Goal: Transaction & Acquisition: Purchase product/service

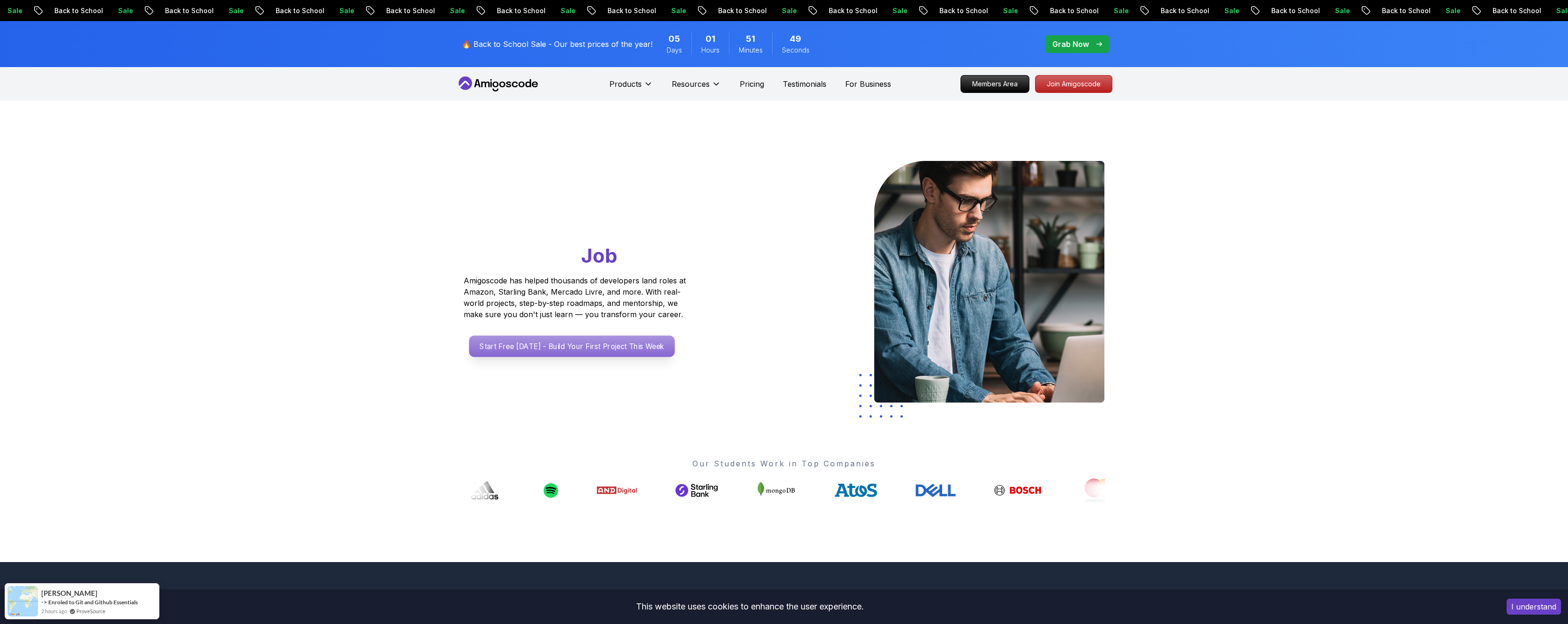
click at [542, 344] on p "Start Free [DATE] - Build Your First Project This Week" at bounding box center [572, 346] width 206 height 21
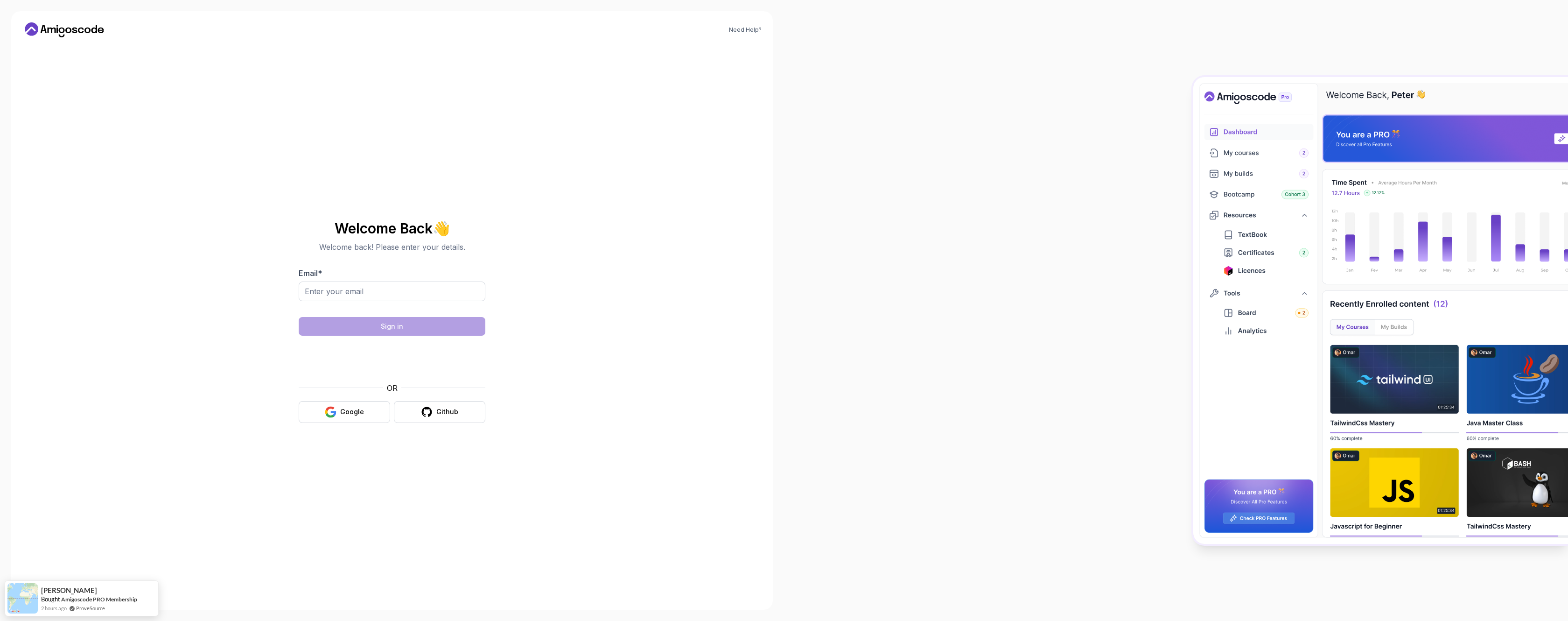
drag, startPoint x: 352, startPoint y: 397, endPoint x: 348, endPoint y: 376, distance: 21.4
click at [353, 395] on div "OR Google Github" at bounding box center [392, 402] width 187 height 41
click at [362, 281] on input "Email *" at bounding box center [392, 291] width 187 height 19
click at [362, 287] on input "Email *" at bounding box center [392, 291] width 187 height 19
type input "[EMAIL_ADDRESS][DOMAIN_NAME]"
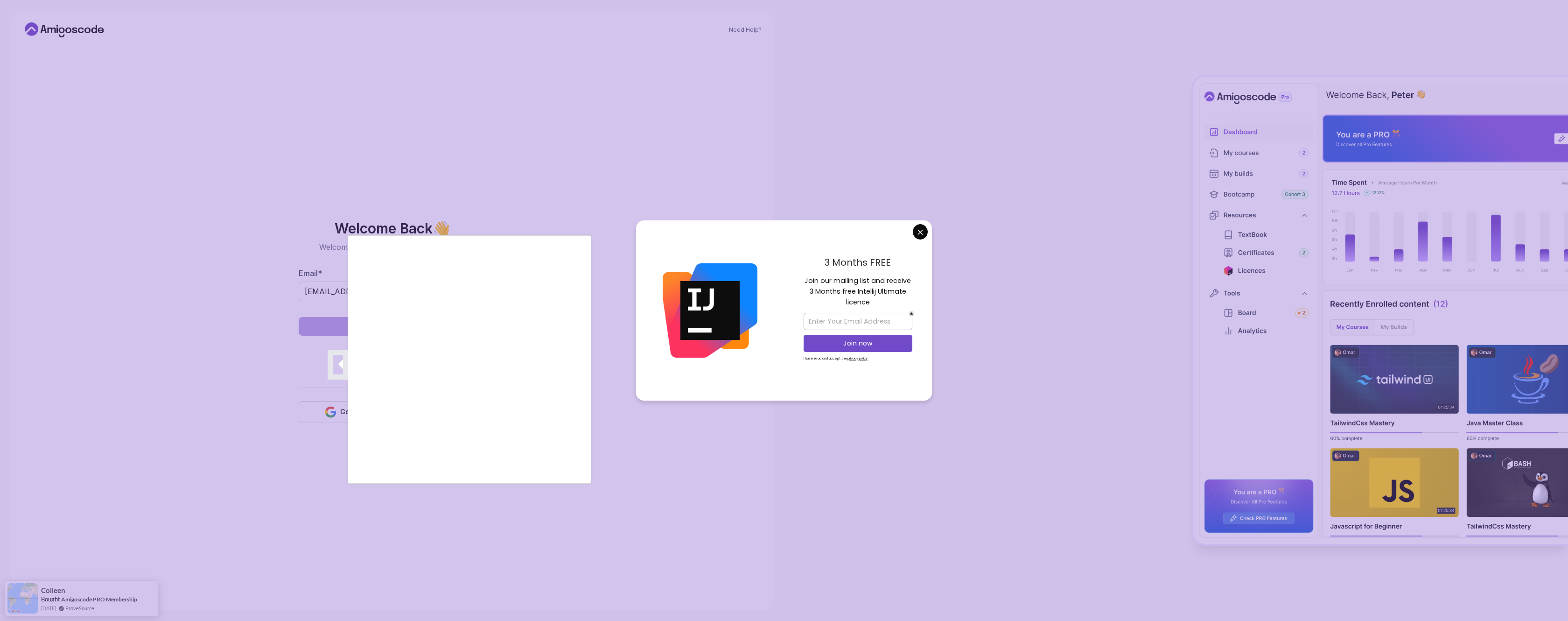
click at [916, 233] on div at bounding box center [784, 310] width 1568 height 621
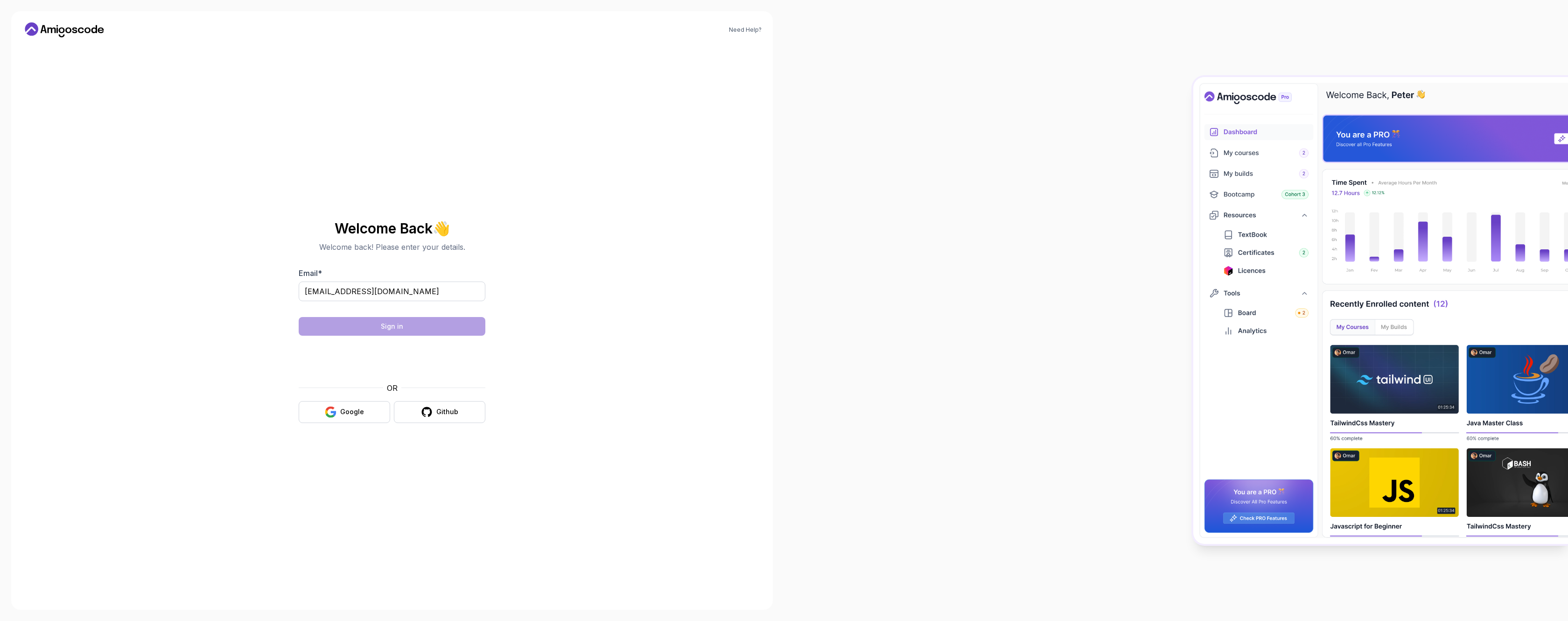
click at [920, 233] on body "Need Help? Welcome Back 👋 Welcome back! Please enter your details. Email * [EMA…" at bounding box center [784, 310] width 1568 height 621
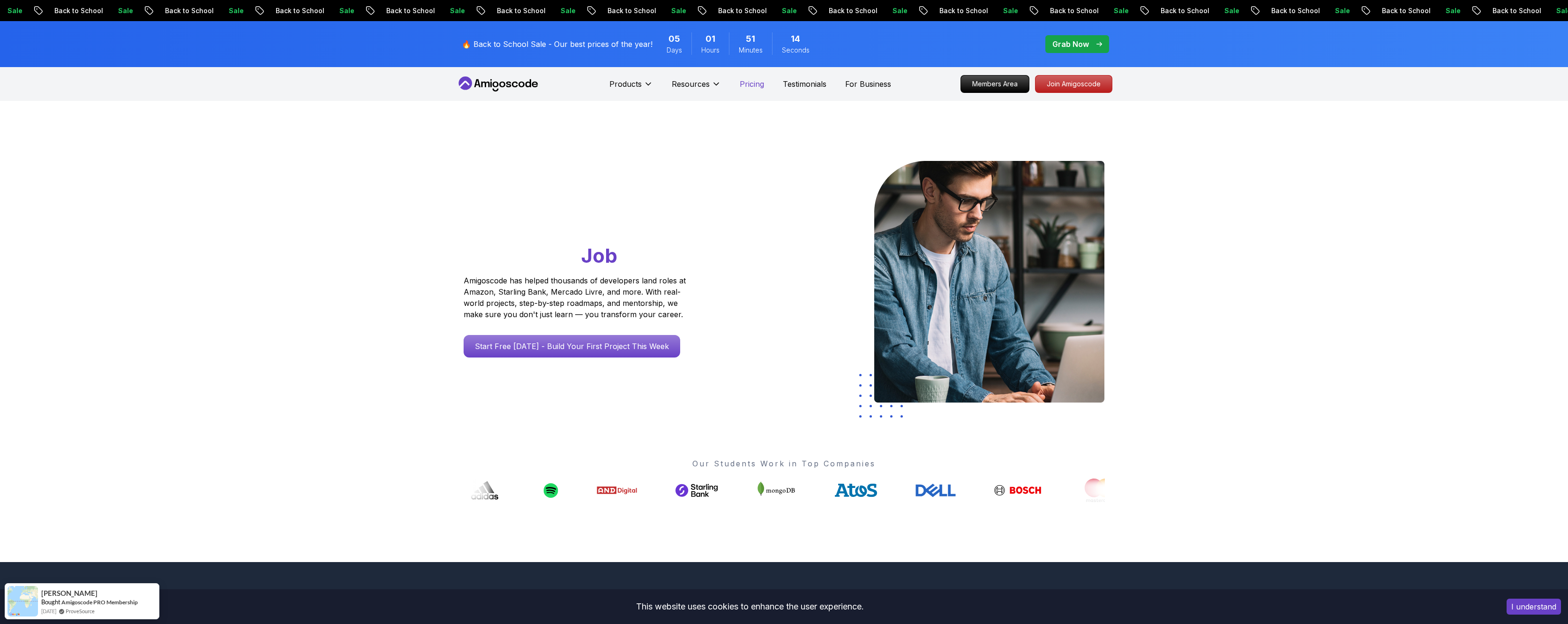
click at [749, 81] on p "Pricing" at bounding box center [752, 84] width 24 height 11
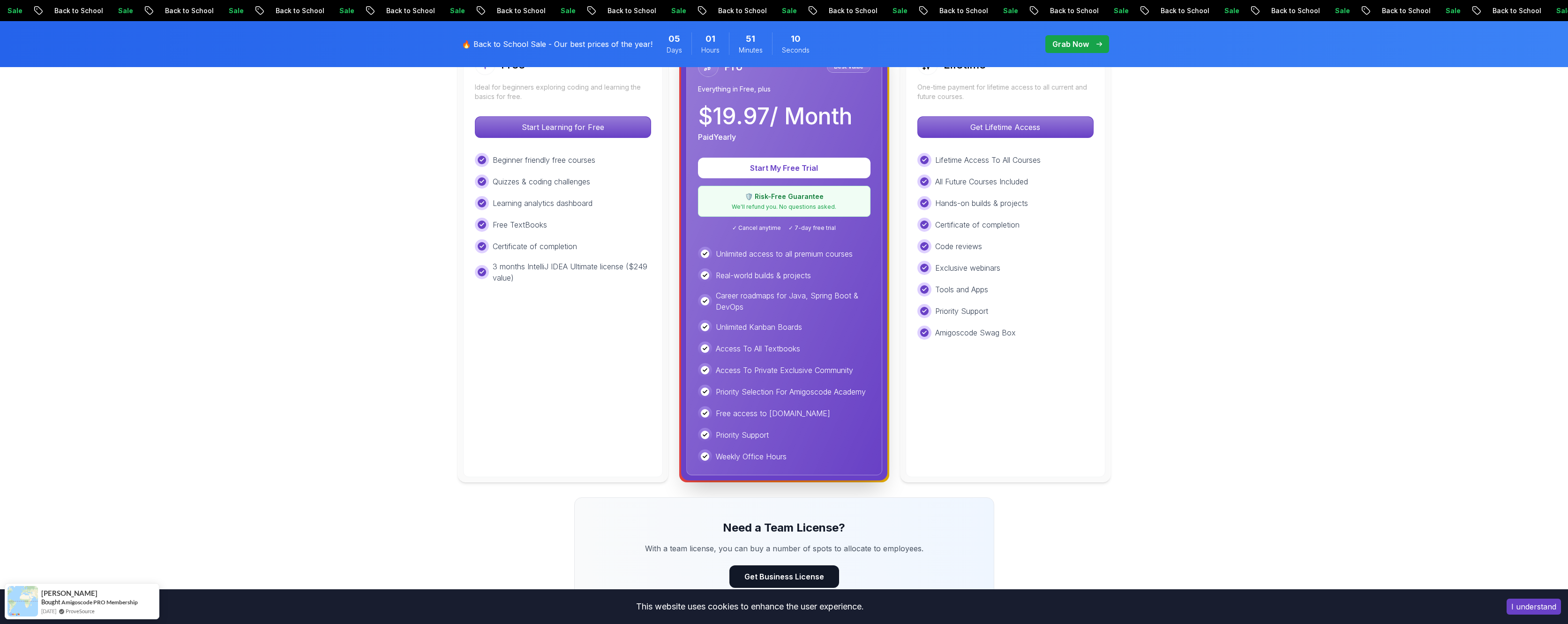
scroll to position [125, 0]
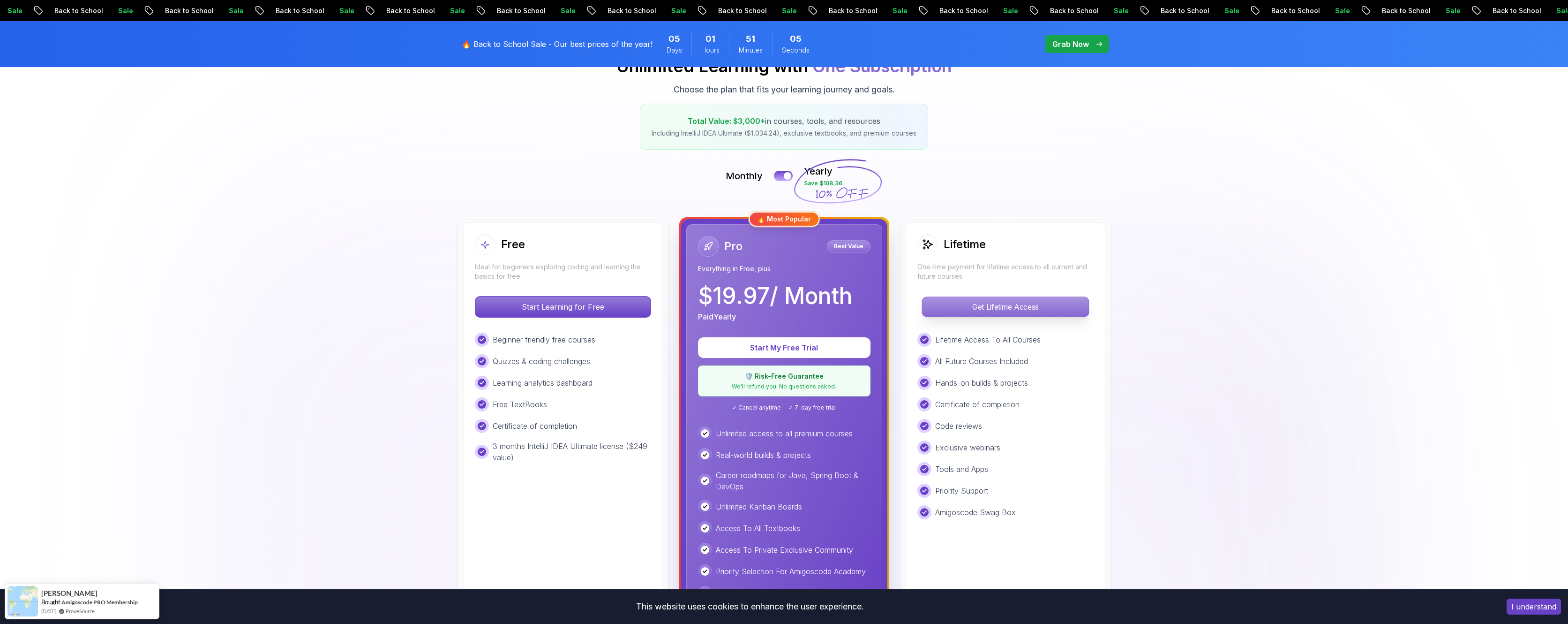
click at [968, 302] on p "Get Lifetime Access" at bounding box center [1005, 306] width 166 height 20
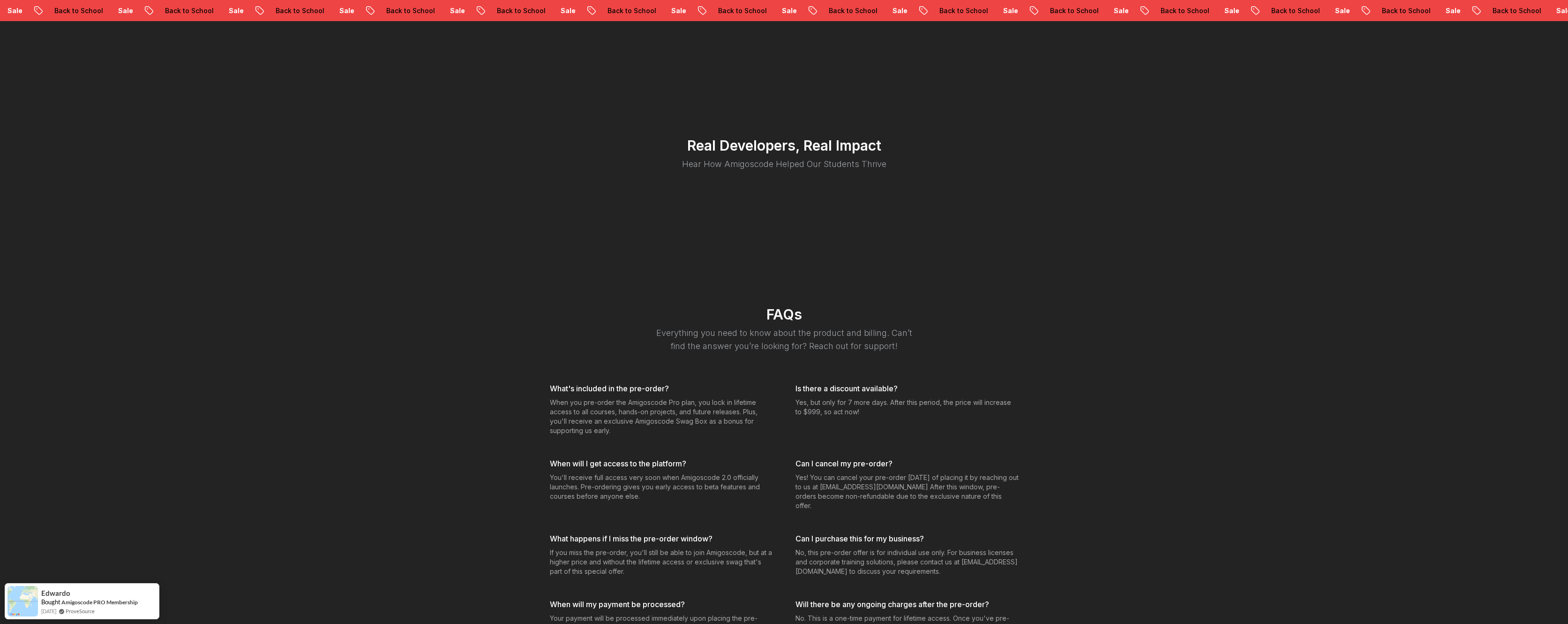
scroll to position [1635, 0]
